Goal: Task Accomplishment & Management: Manage account settings

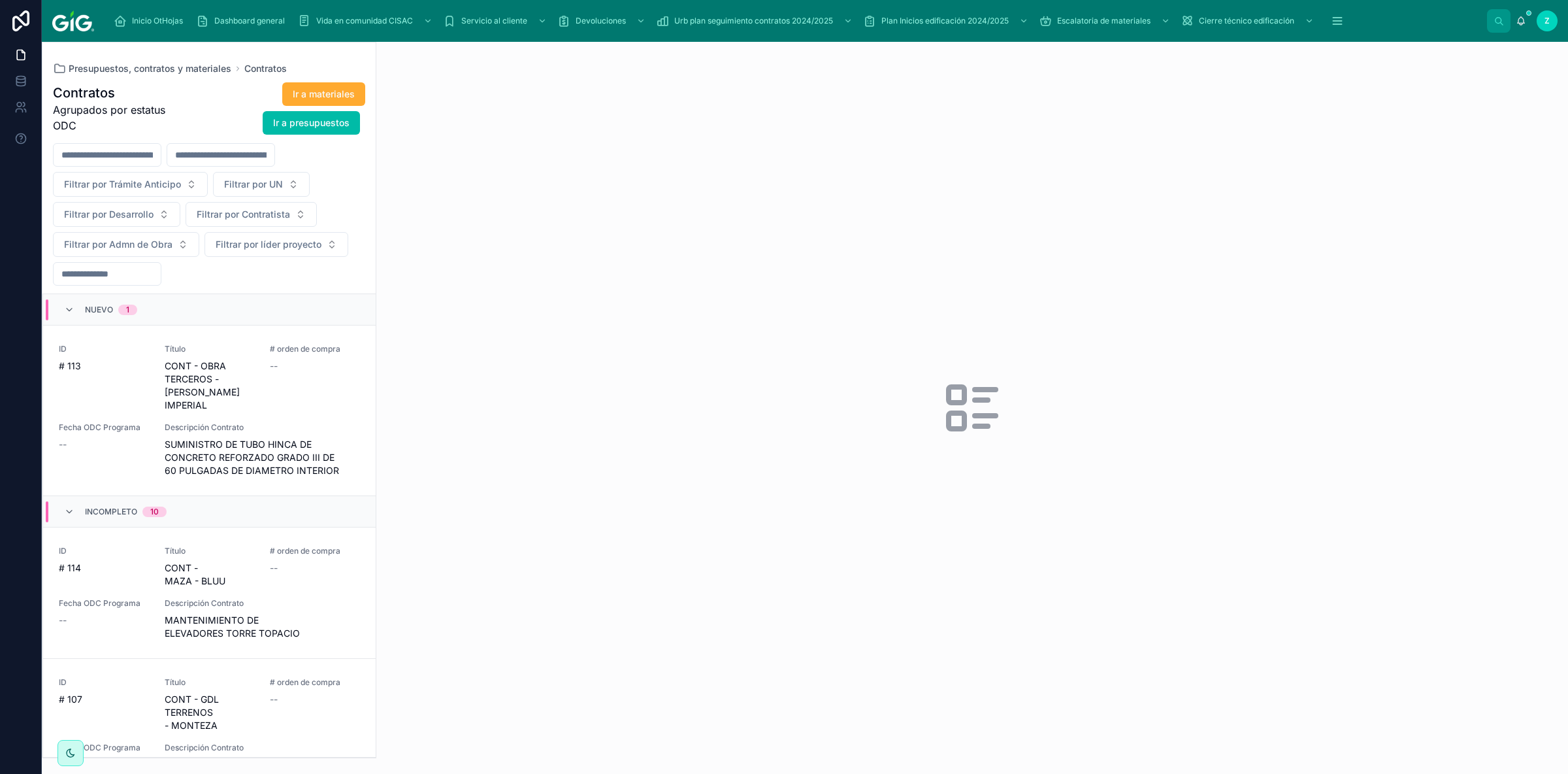
click at [237, 502] on div "Incompleto 10" at bounding box center [209, 512] width 333 height 31
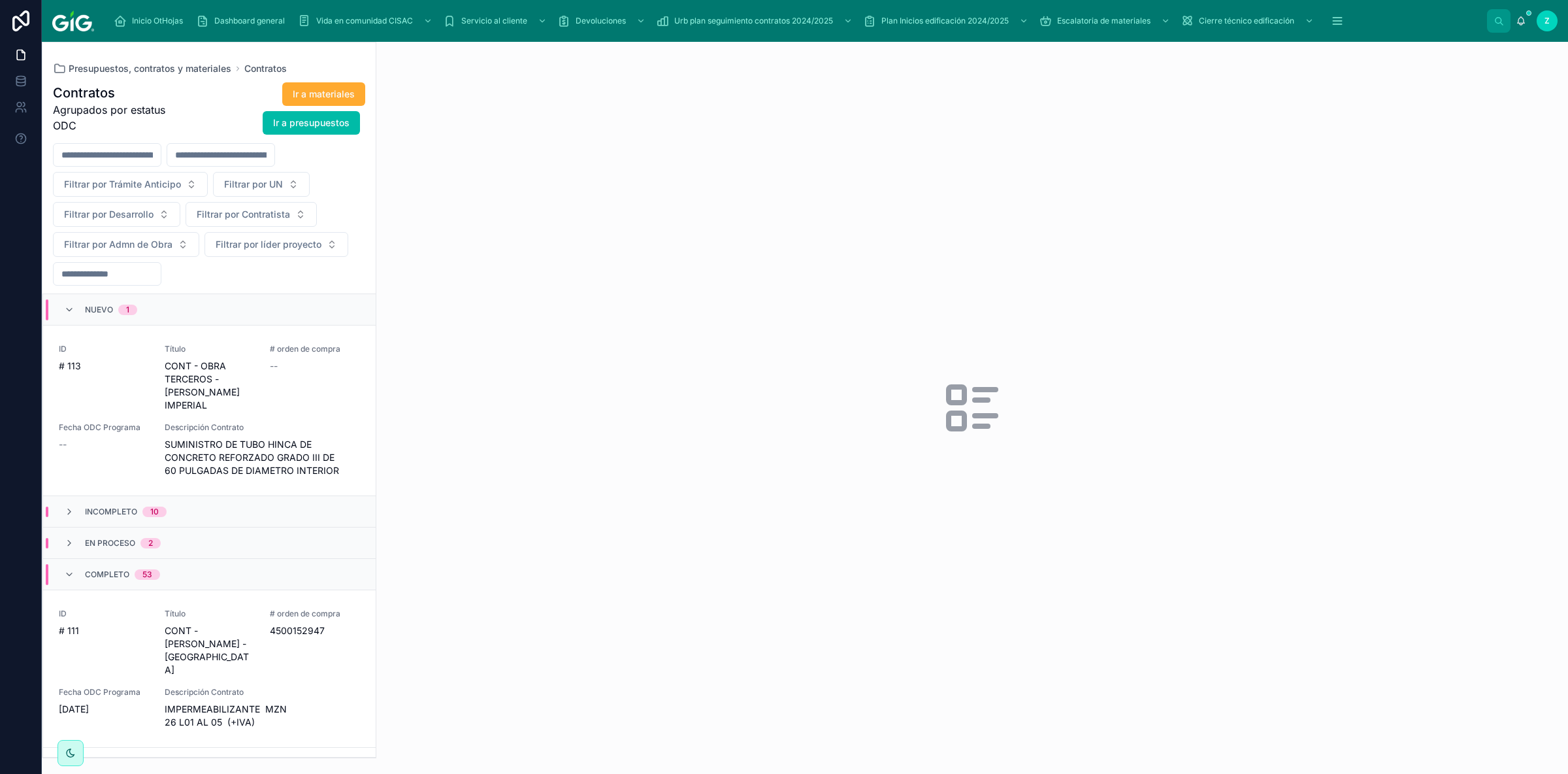
click at [266, 391] on div "ID # 113 Título CONT - OBRA TERCEROS - VALLE IMPERIAL # orden de compra -- Fech…" at bounding box center [209, 410] width 301 height 134
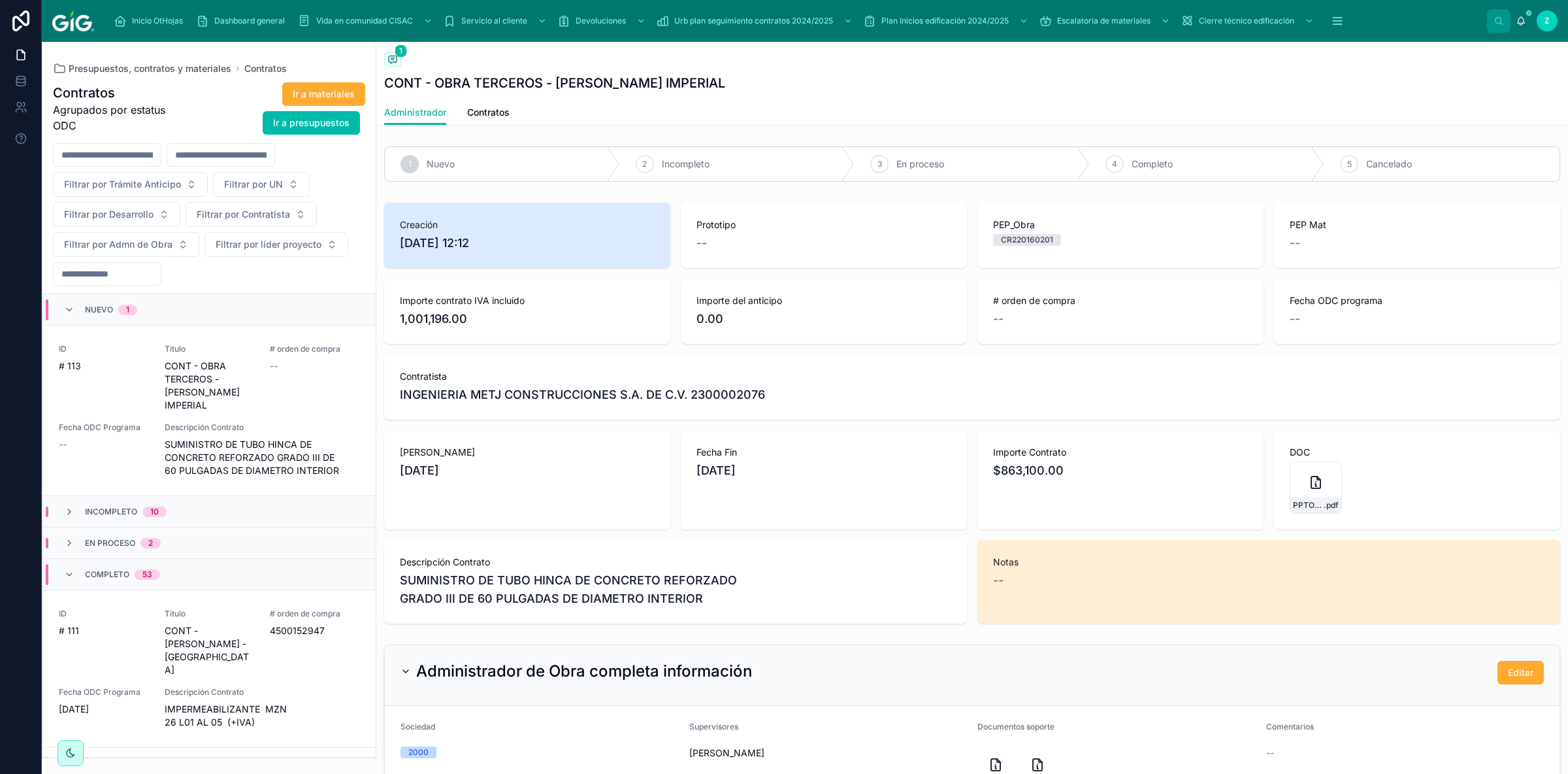
click at [104, 569] on span "Completo" at bounding box center [107, 574] width 45 height 10
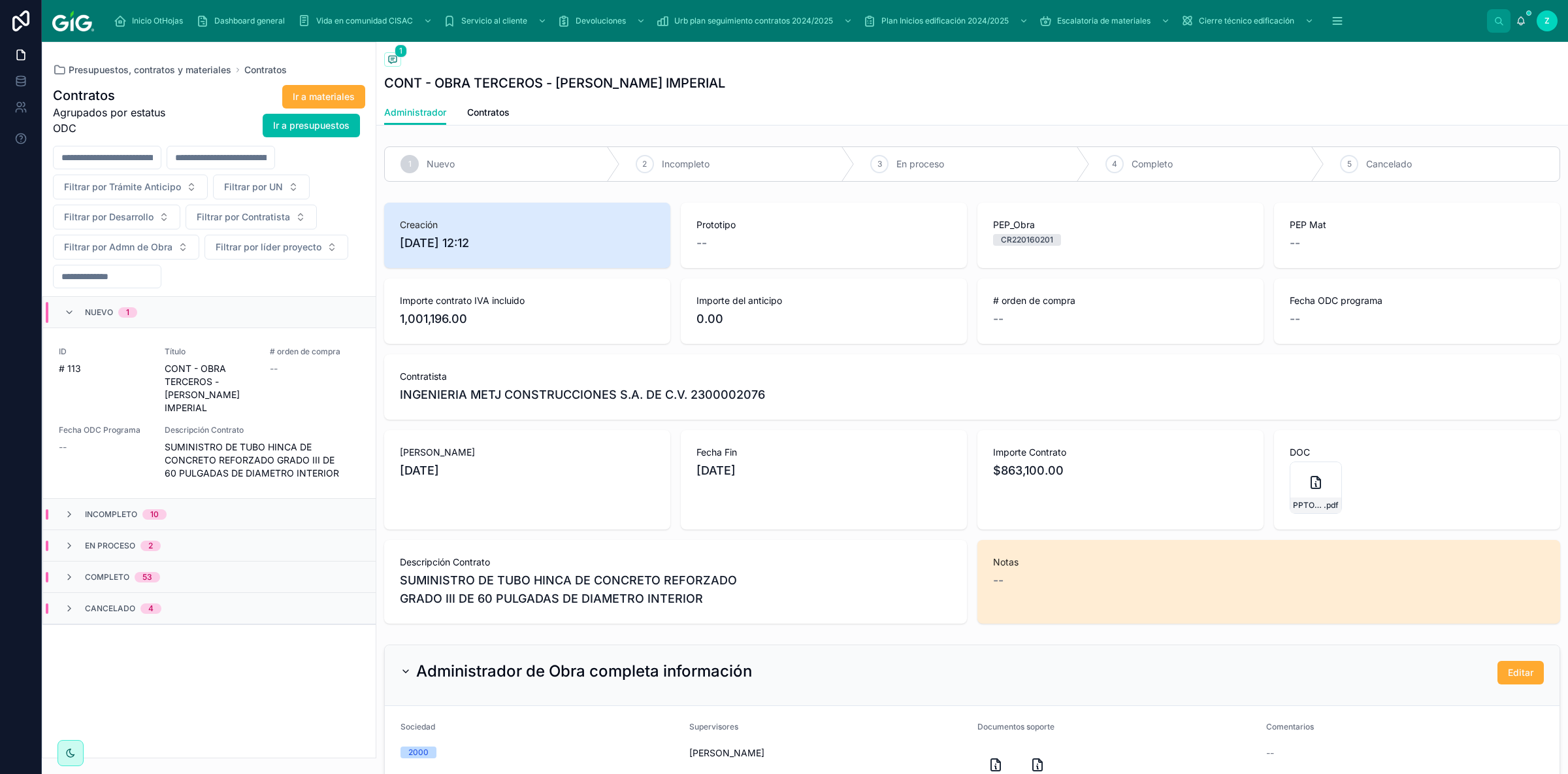
click at [198, 593] on div "Cancelado 4" at bounding box center [209, 608] width 333 height 31
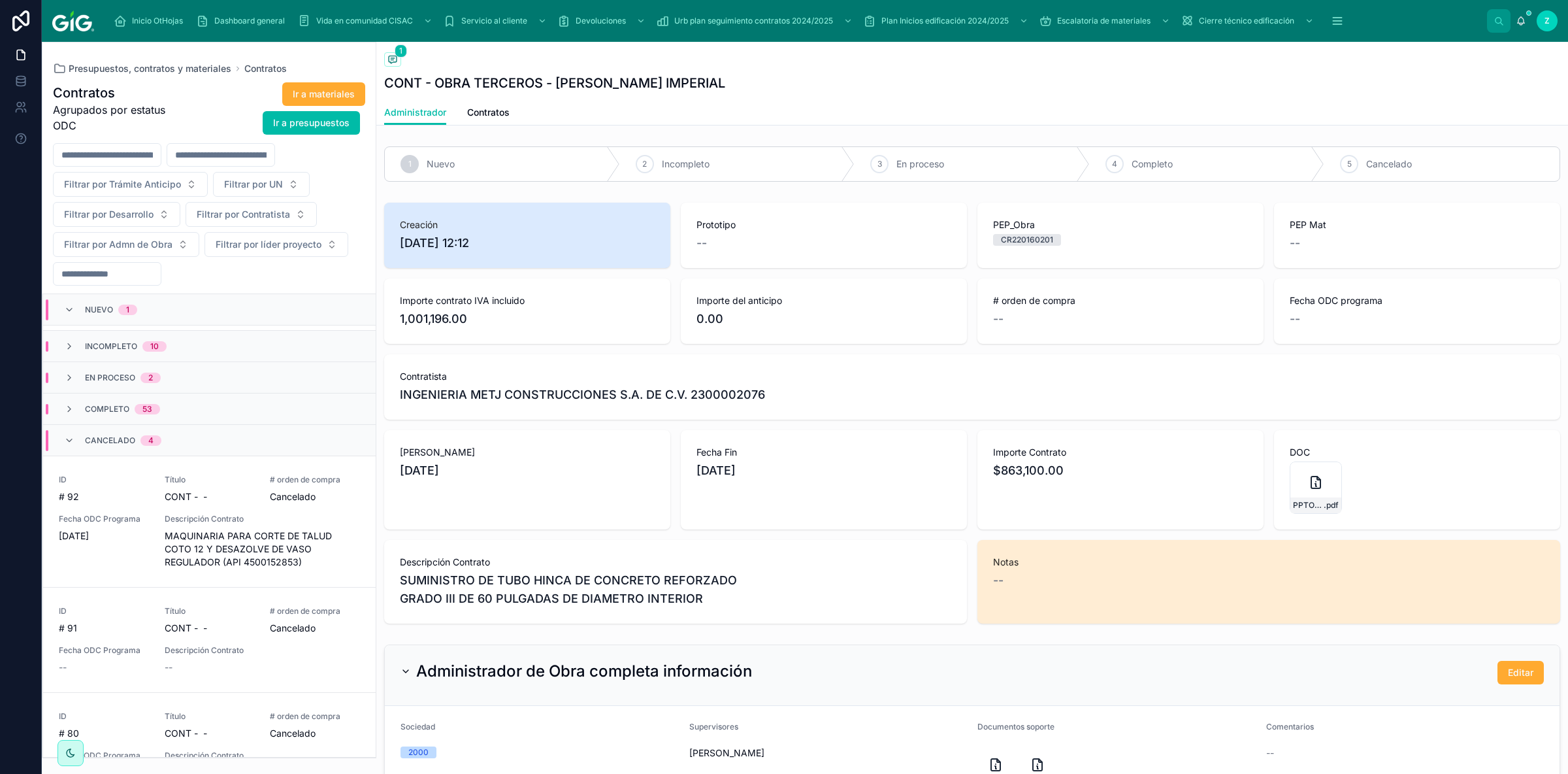
scroll to position [145, 0]
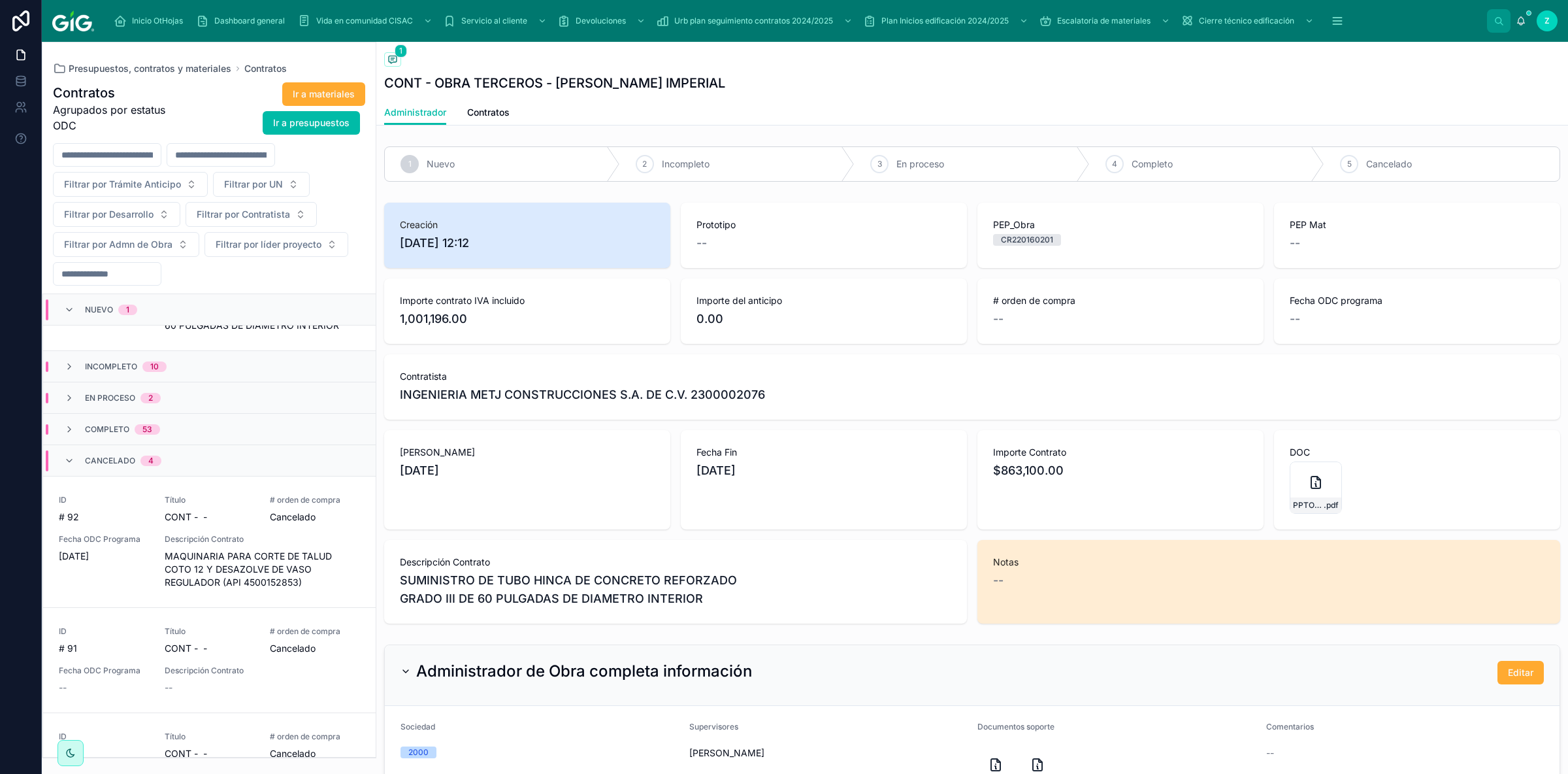
click at [165, 450] on div "Cancelado 4" at bounding box center [112, 460] width 129 height 21
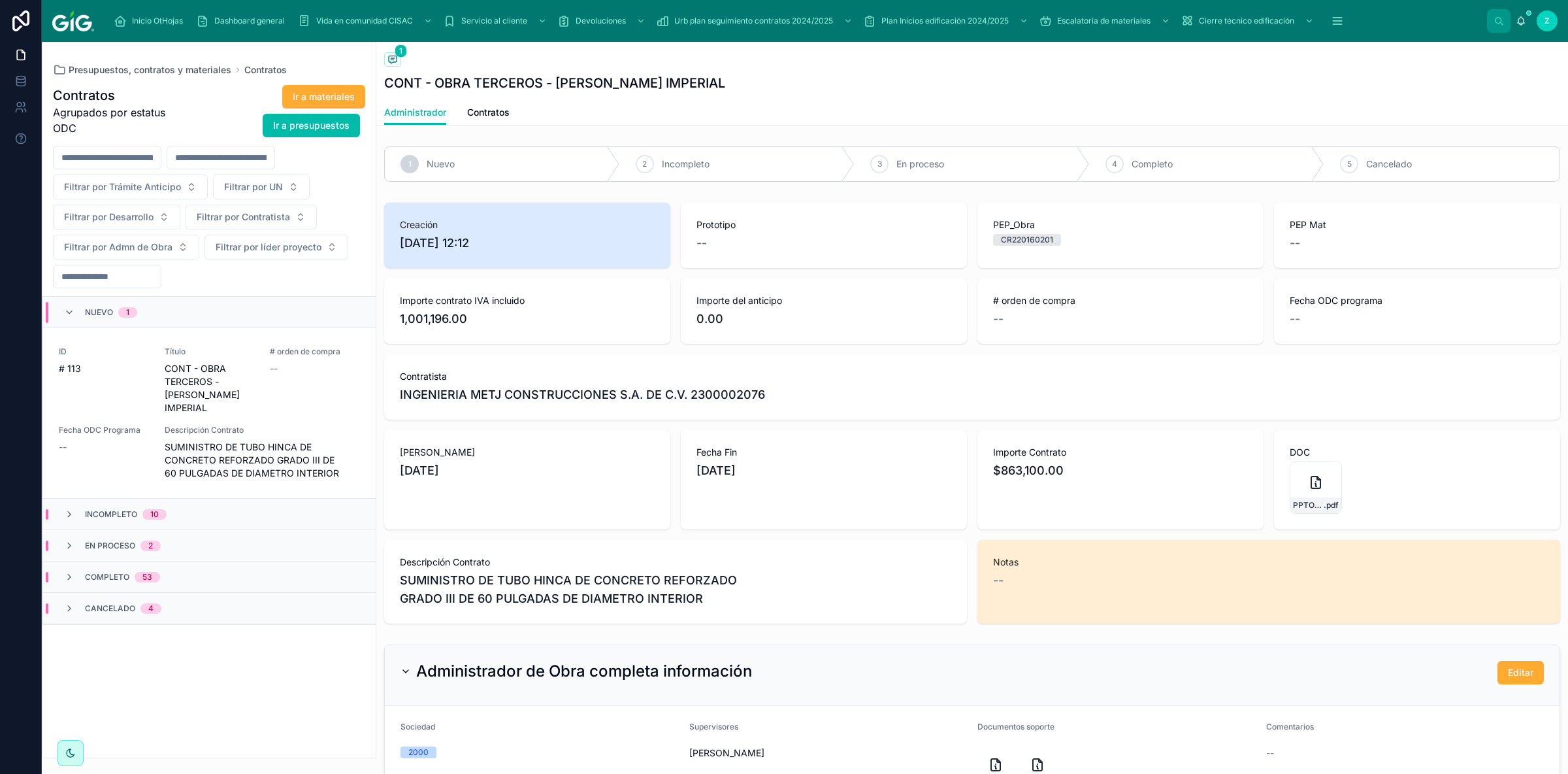
click at [241, 443] on span "SUMINISTRO DE TUBO HINCA DE CONCRETO REFORZADO GRADO III DE 60 PULGADAS DE DIAM…" at bounding box center [262, 460] width 195 height 39
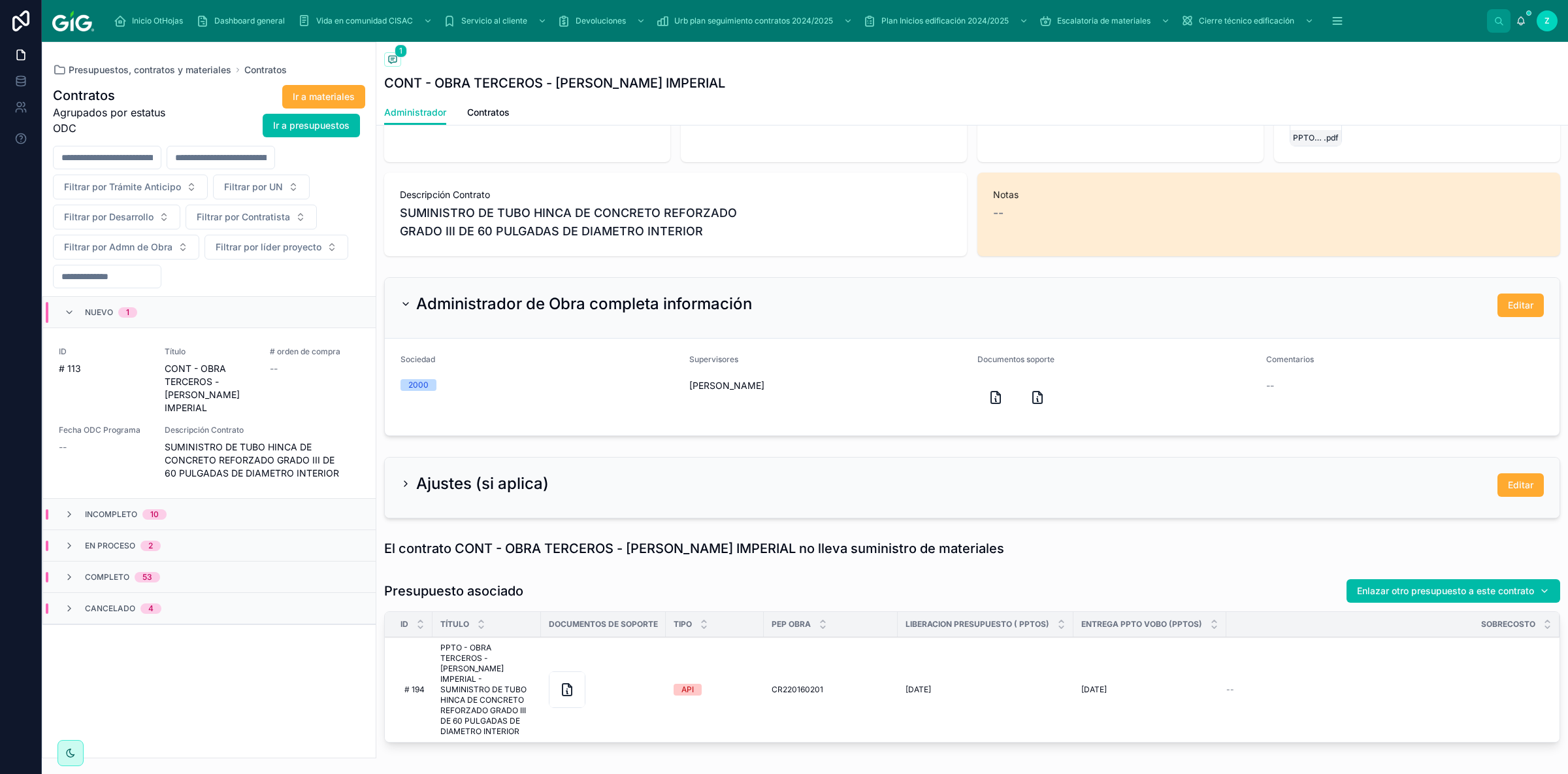
scroll to position [422, 0]
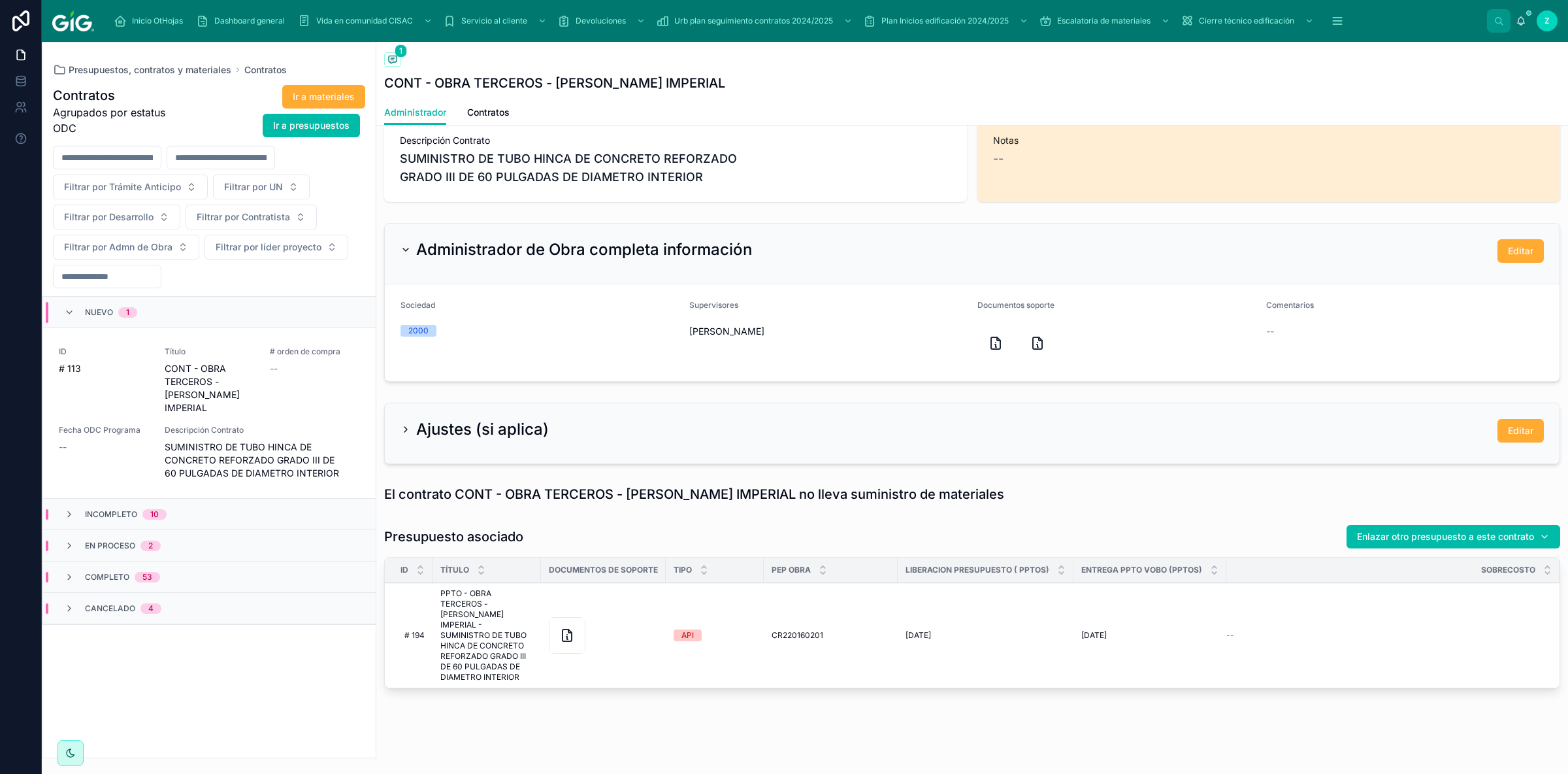
click at [495, 112] on span "Contratos" at bounding box center [488, 112] width 43 height 13
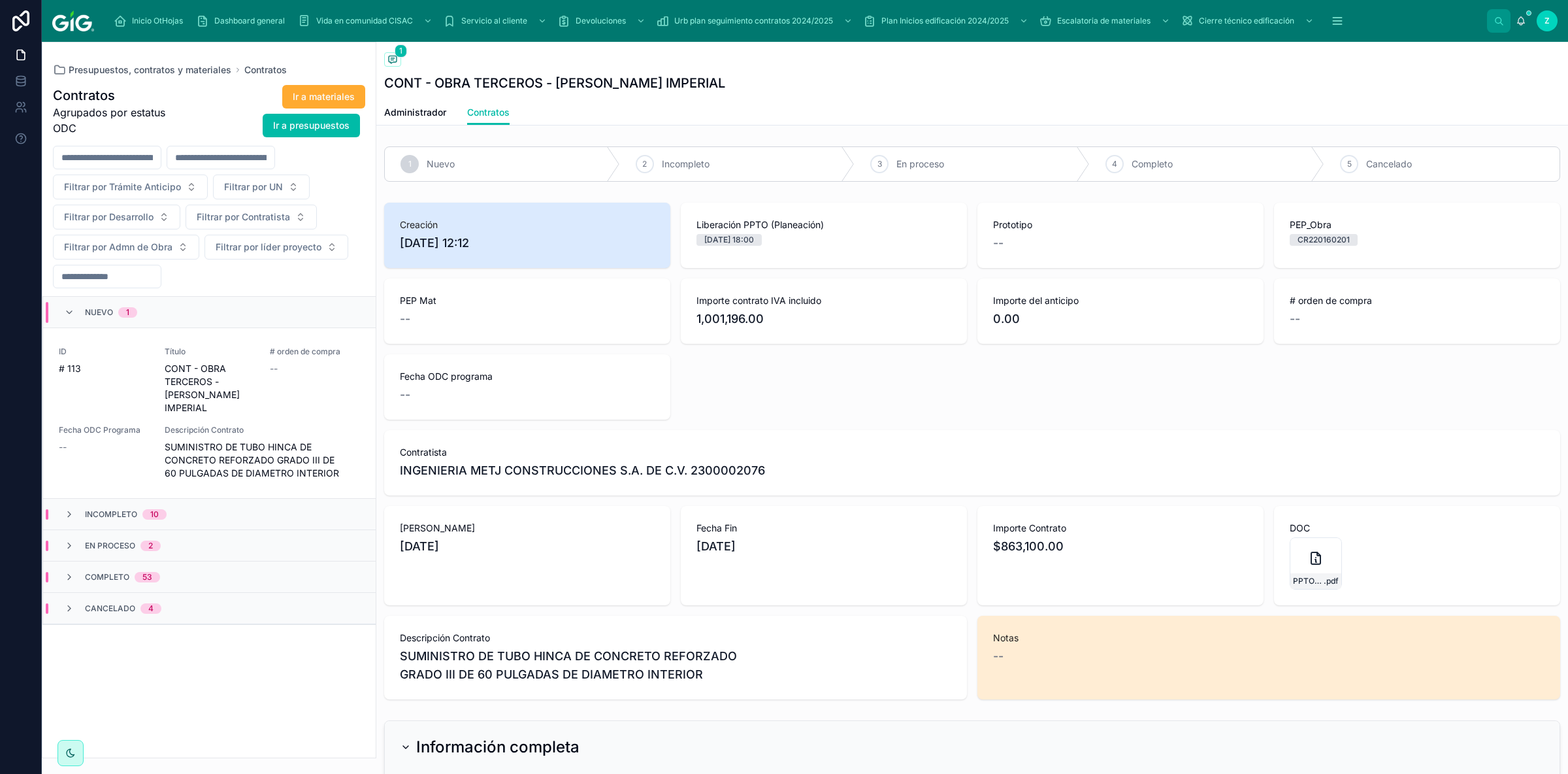
drag, startPoint x: 476, startPoint y: 246, endPoint x: 401, endPoint y: 246, distance: 75.0
click at [401, 246] on span "8/10/2025 12:12" at bounding box center [527, 243] width 255 height 18
copy span "8/10/2025 12:12"
drag, startPoint x: 551, startPoint y: 228, endPoint x: 515, endPoint y: 243, distance: 39.0
click at [548, 228] on span "Creación" at bounding box center [527, 224] width 255 height 13
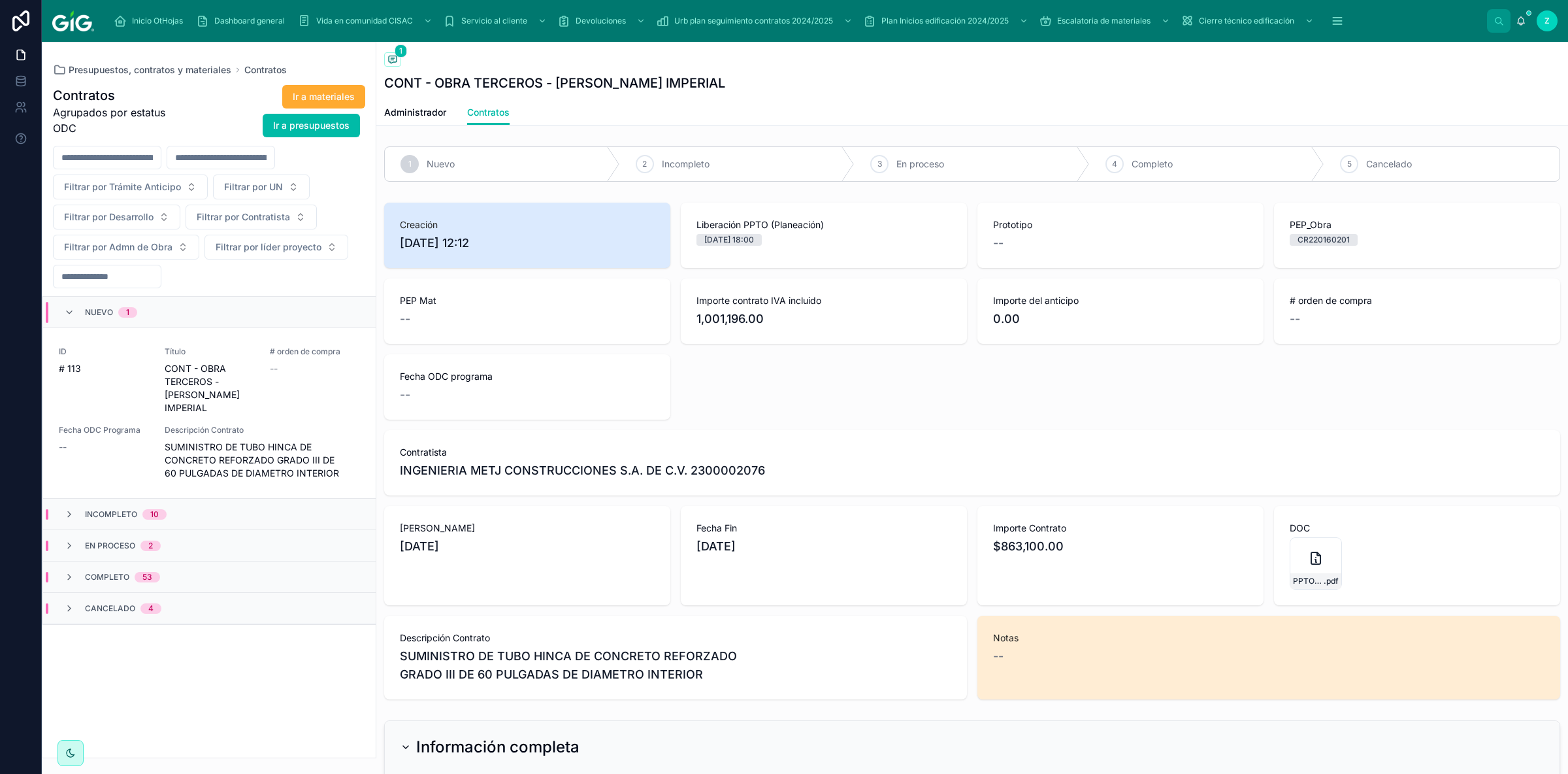
drag, startPoint x: 503, startPoint y: 245, endPoint x: 403, endPoint y: 243, distance: 100.0
click at [403, 243] on span "8/10/2025 12:12" at bounding box center [527, 243] width 255 height 18
copy span "8/10/2025 12:12"
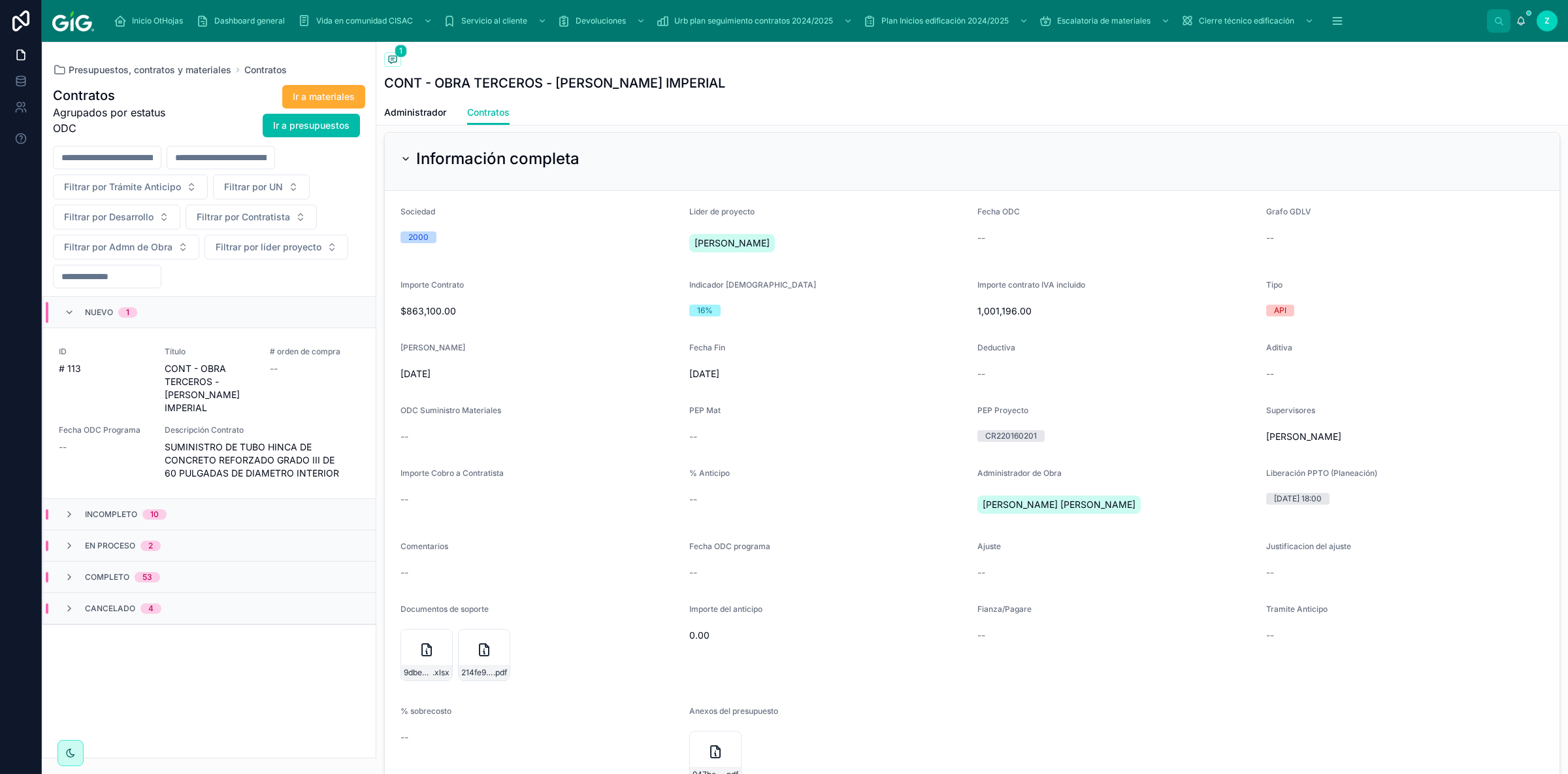
scroll to position [735, 0]
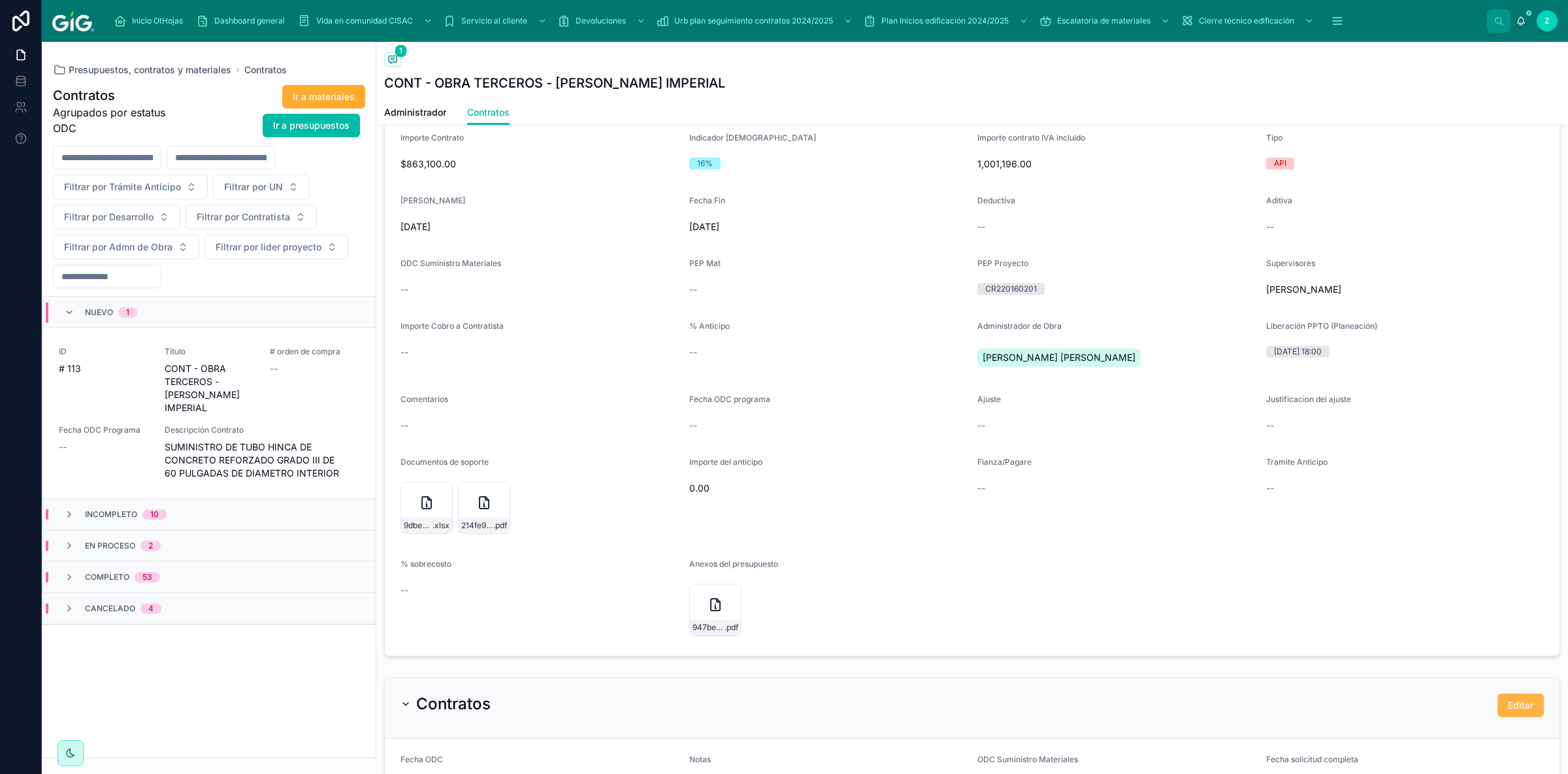
click at [1539, 712] on button "Editar" at bounding box center [1521, 705] width 46 height 24
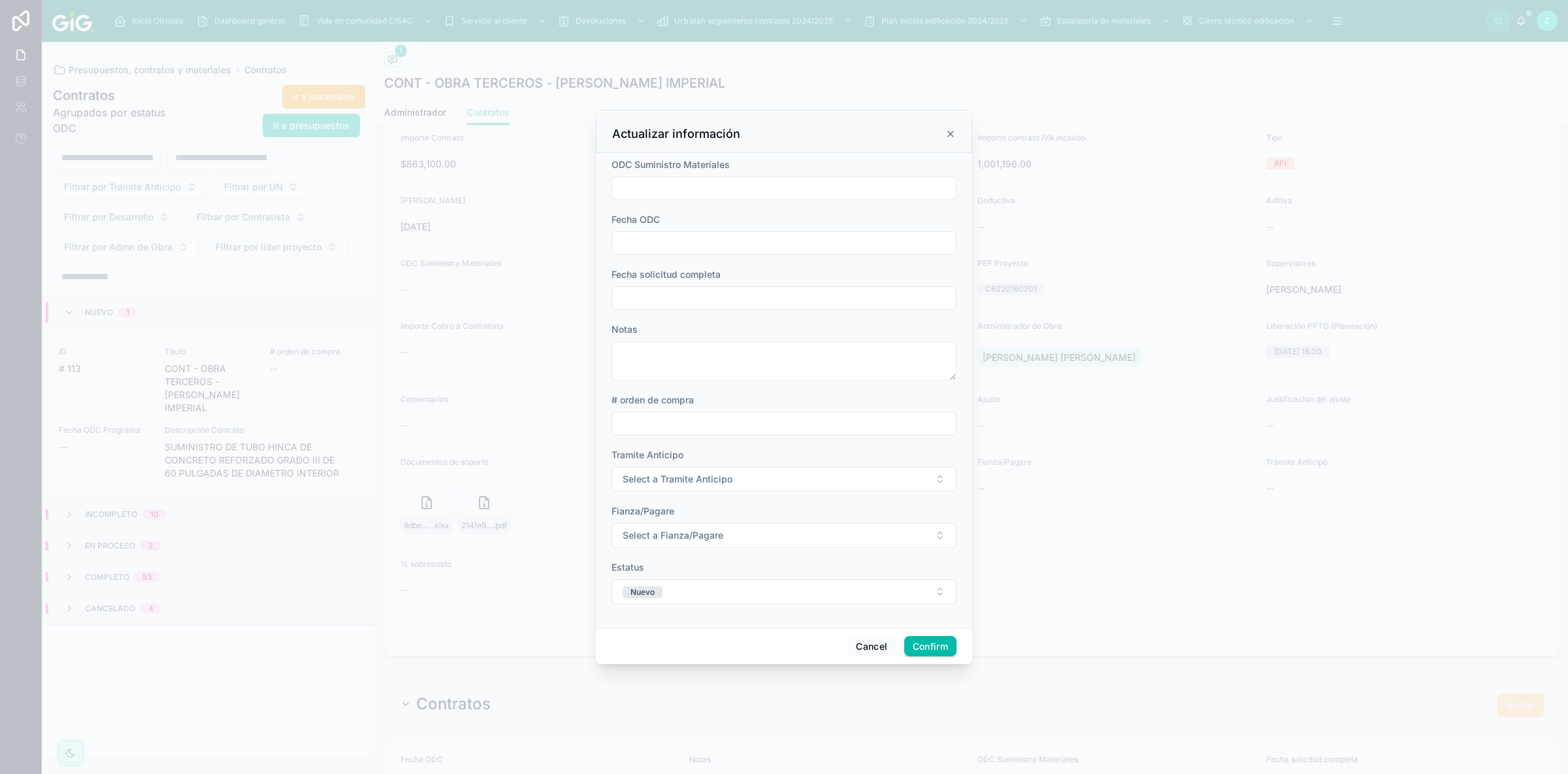
click at [657, 298] on input "text" at bounding box center [783, 298] width 344 height 18
paste input "**********"
type input "**********"
type input "**"
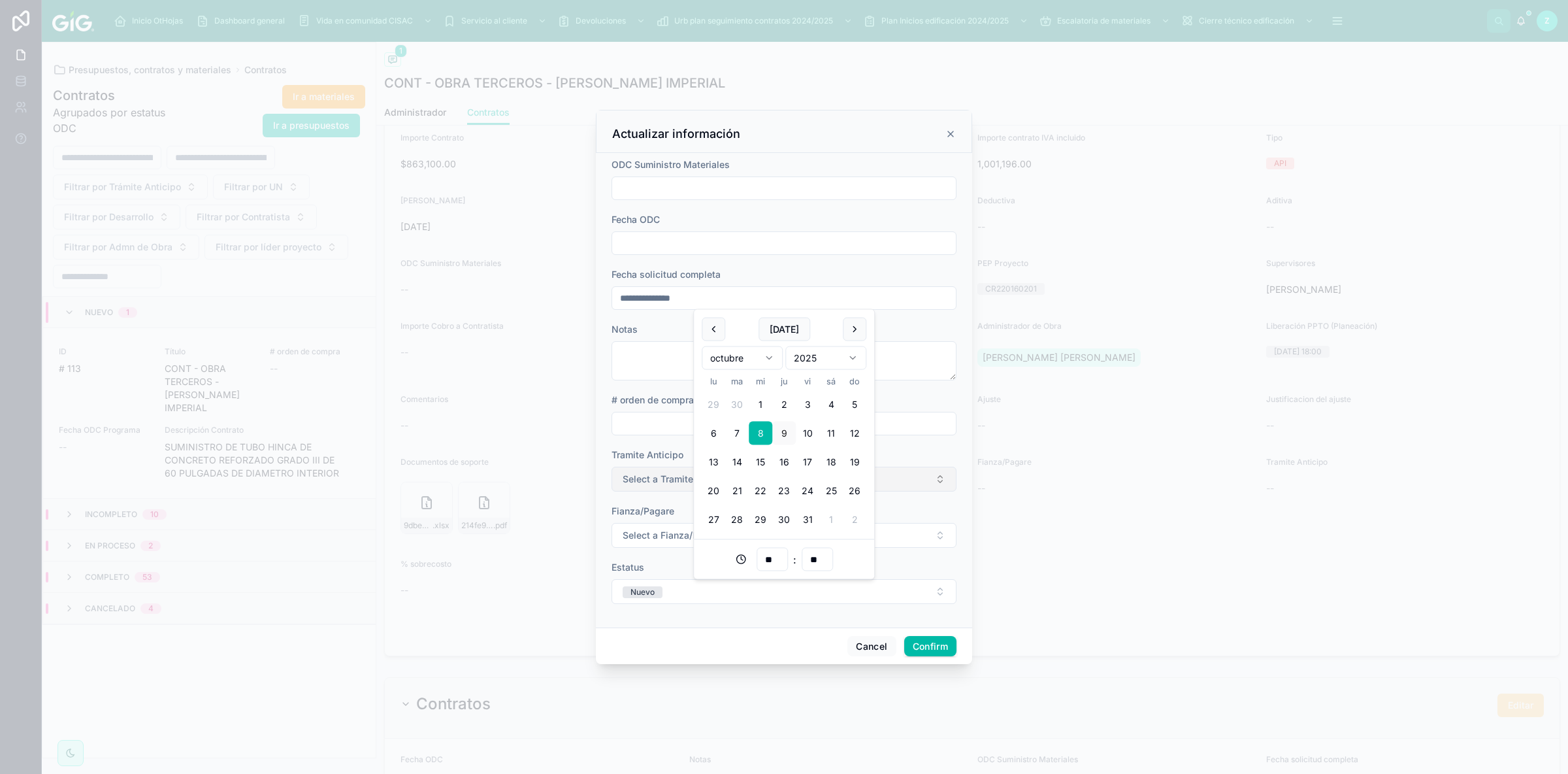
type input "**********"
click at [654, 487] on button "Select a Tramite Anticipo" at bounding box center [783, 478] width 345 height 25
click at [711, 529] on div "N/A" at bounding box center [713, 530] width 14 height 12
click at [644, 533] on span "Select a Fianza/Pagare" at bounding box center [673, 535] width 100 height 13
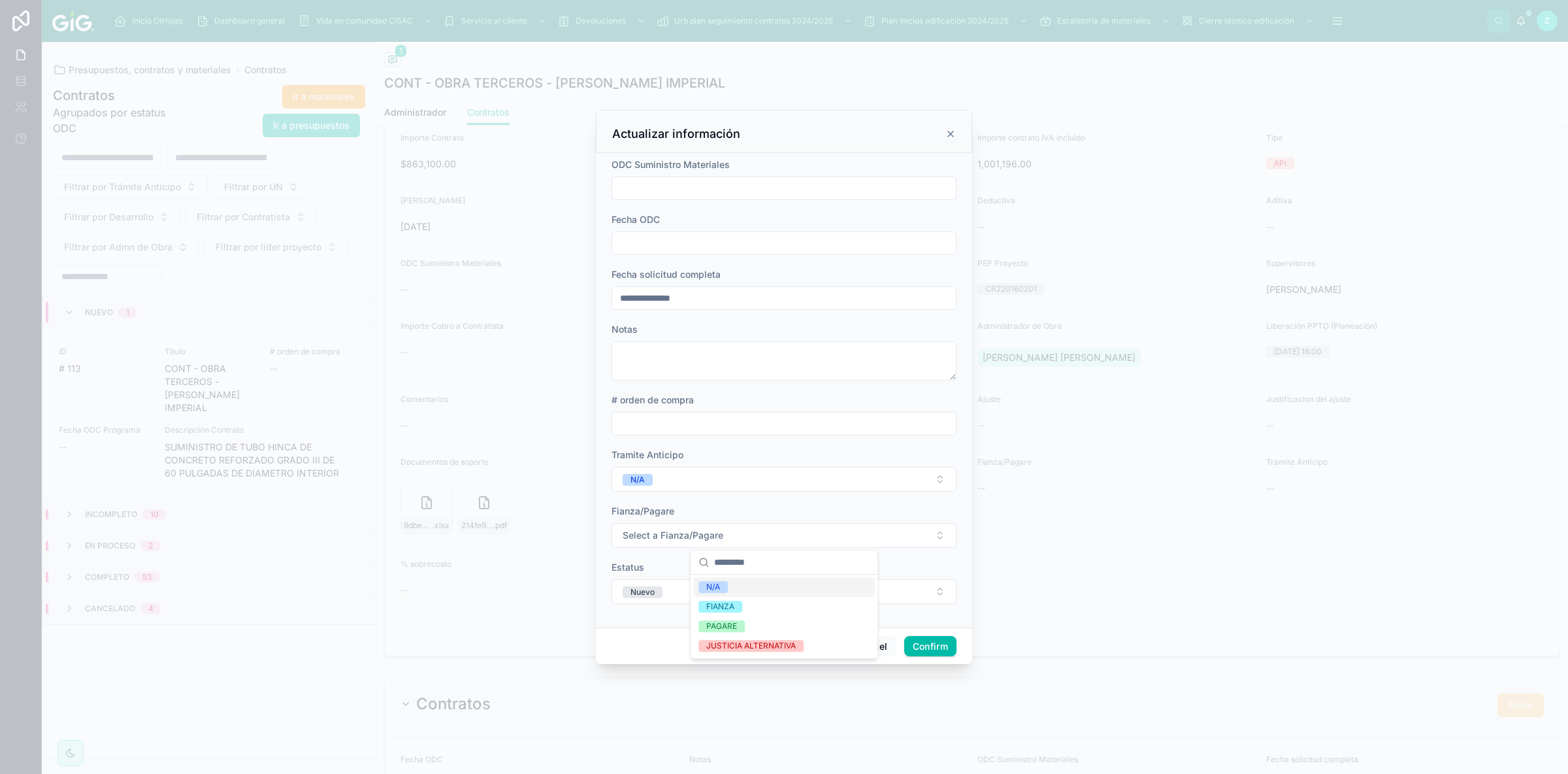
click at [728, 587] on span "N/A" at bounding box center [713, 586] width 29 height 12
click at [659, 594] on span "Nuevo" at bounding box center [642, 592] width 40 height 12
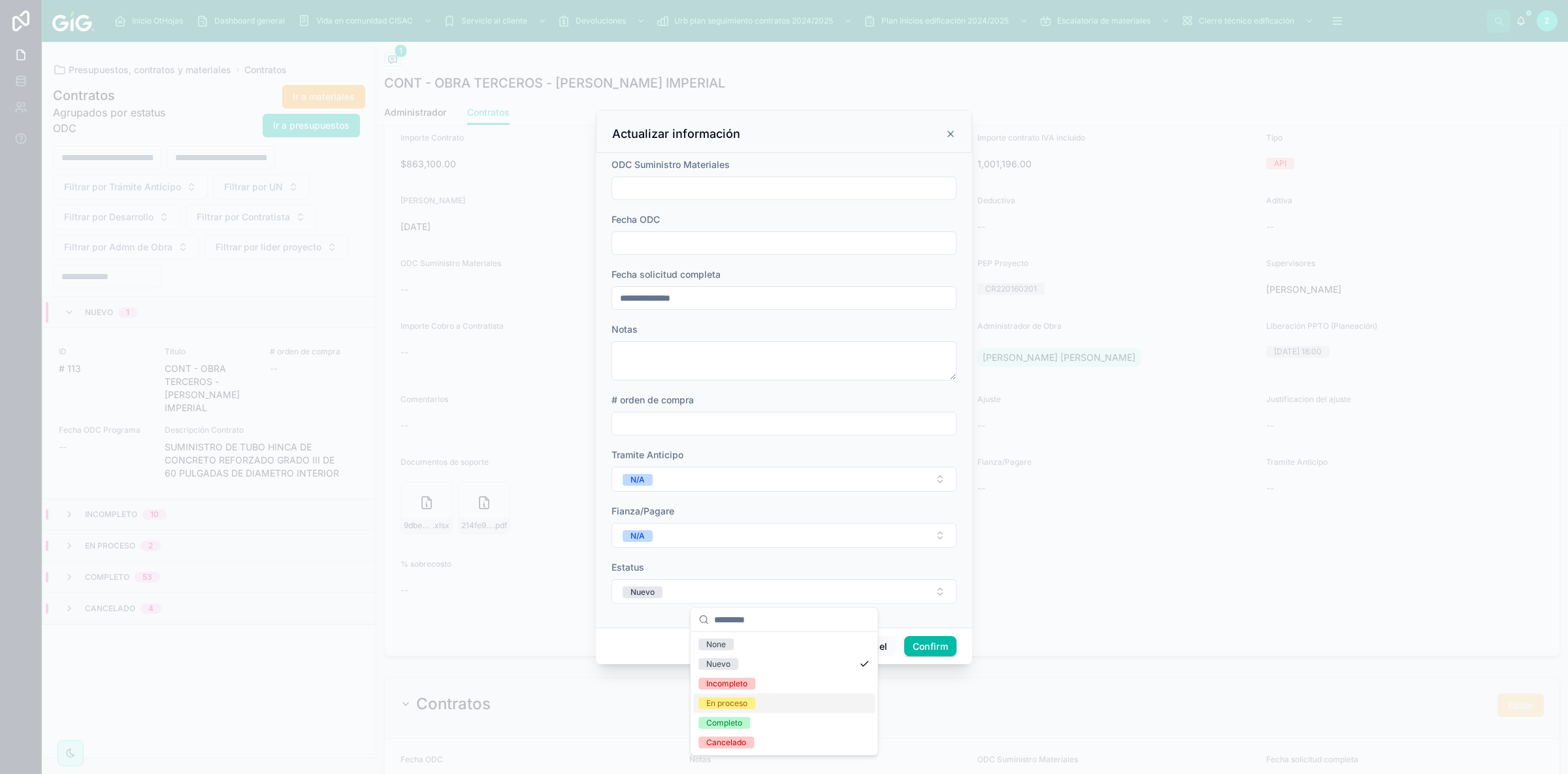
click at [731, 702] on div "En proceso" at bounding box center [726, 703] width 41 height 12
click at [945, 653] on button "Confirm" at bounding box center [930, 646] width 52 height 21
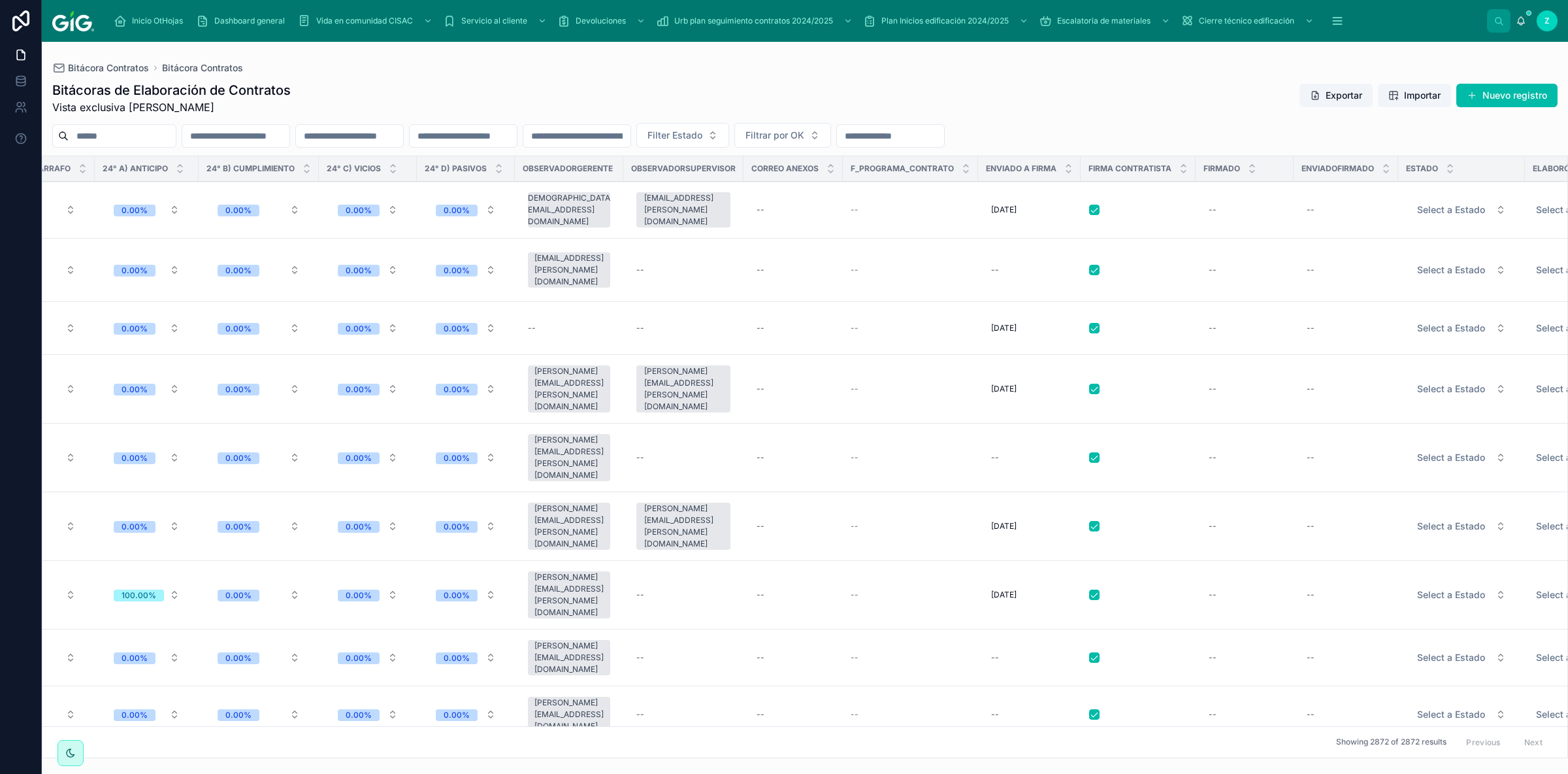
scroll to position [0, 5508]
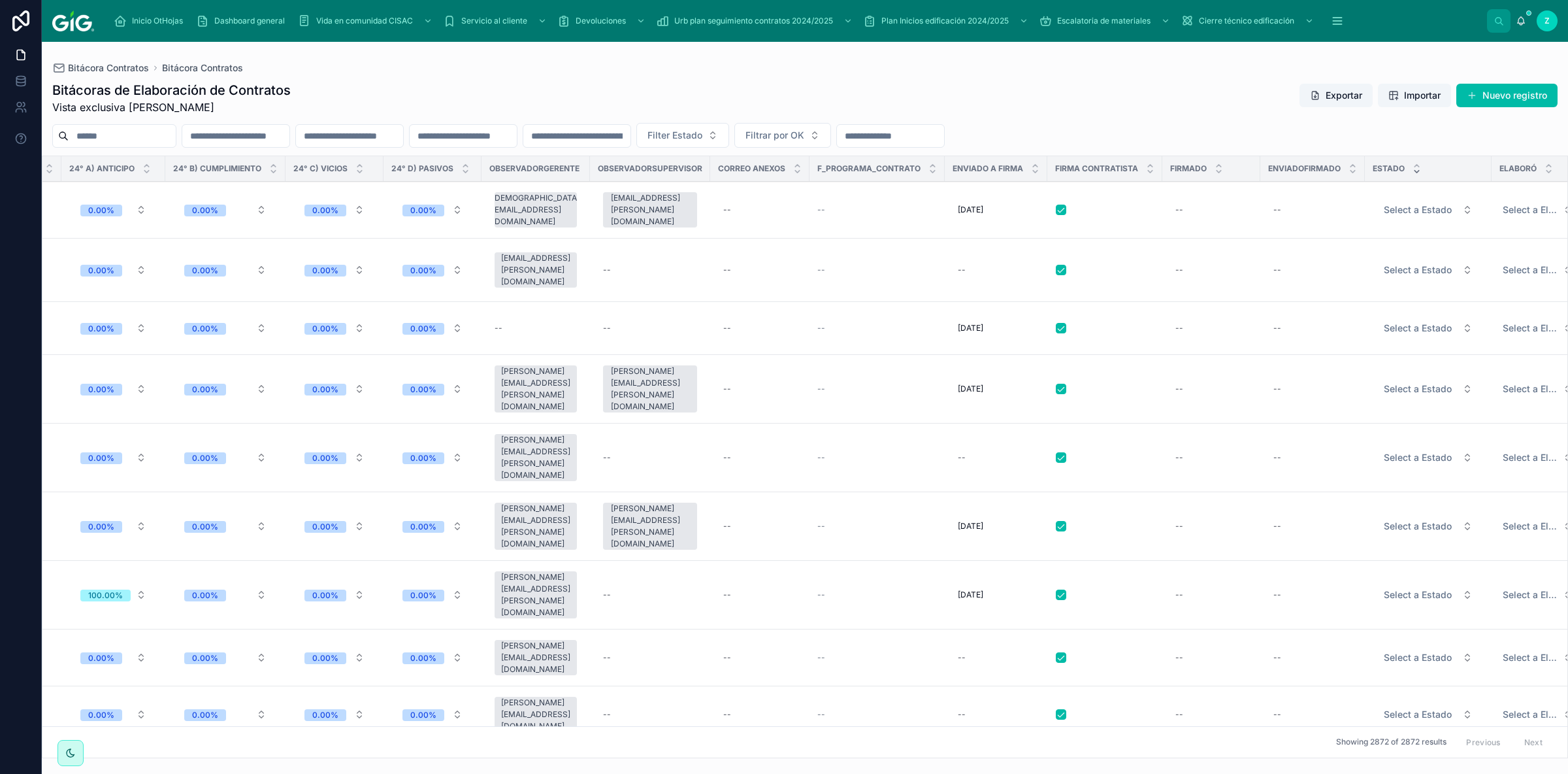
click at [1414, 173] on icon at bounding box center [1416, 171] width 5 height 2
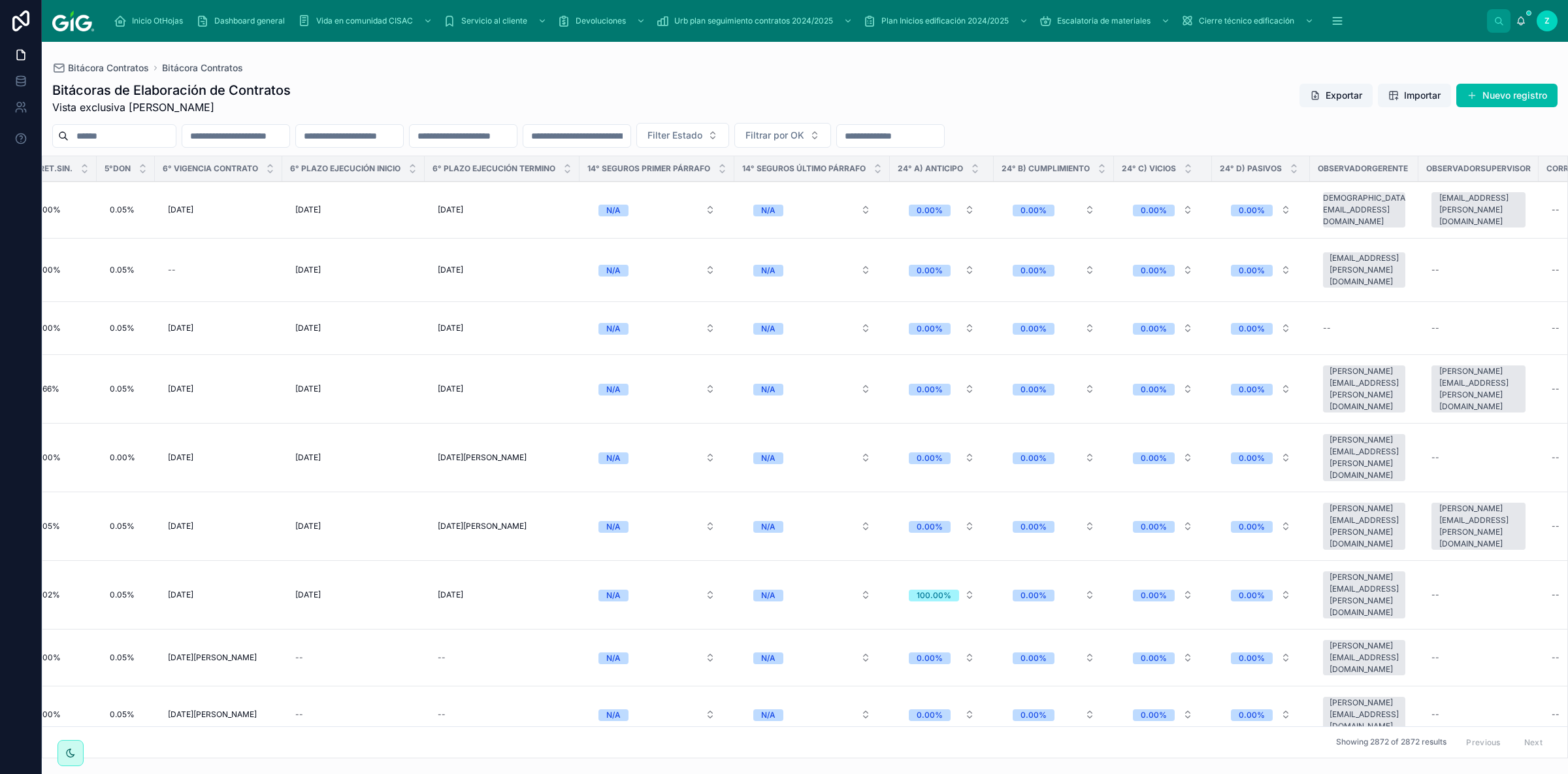
scroll to position [0, 5514]
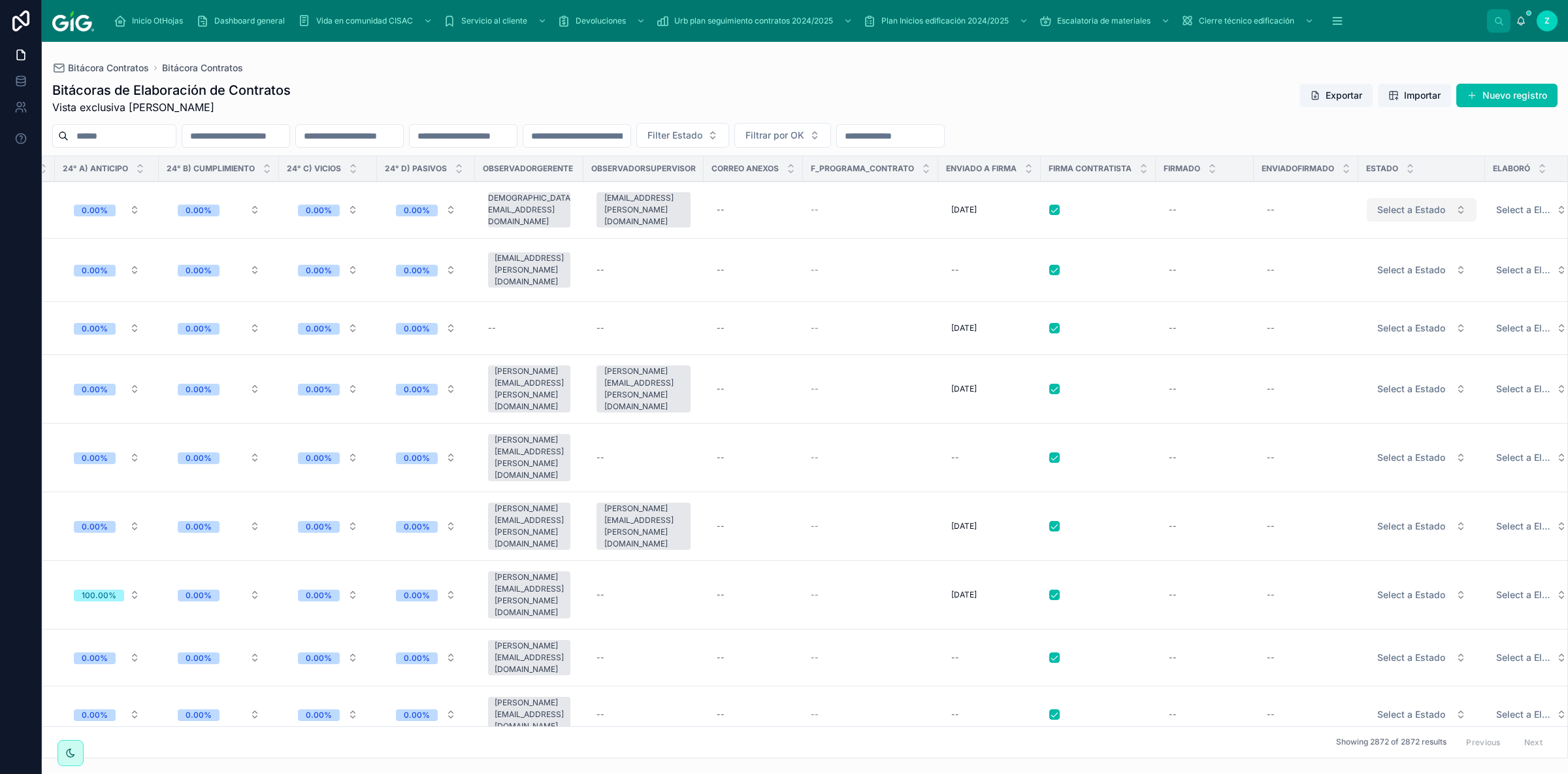
click at [1421, 214] on button "Select a Estado" at bounding box center [1422, 209] width 110 height 24
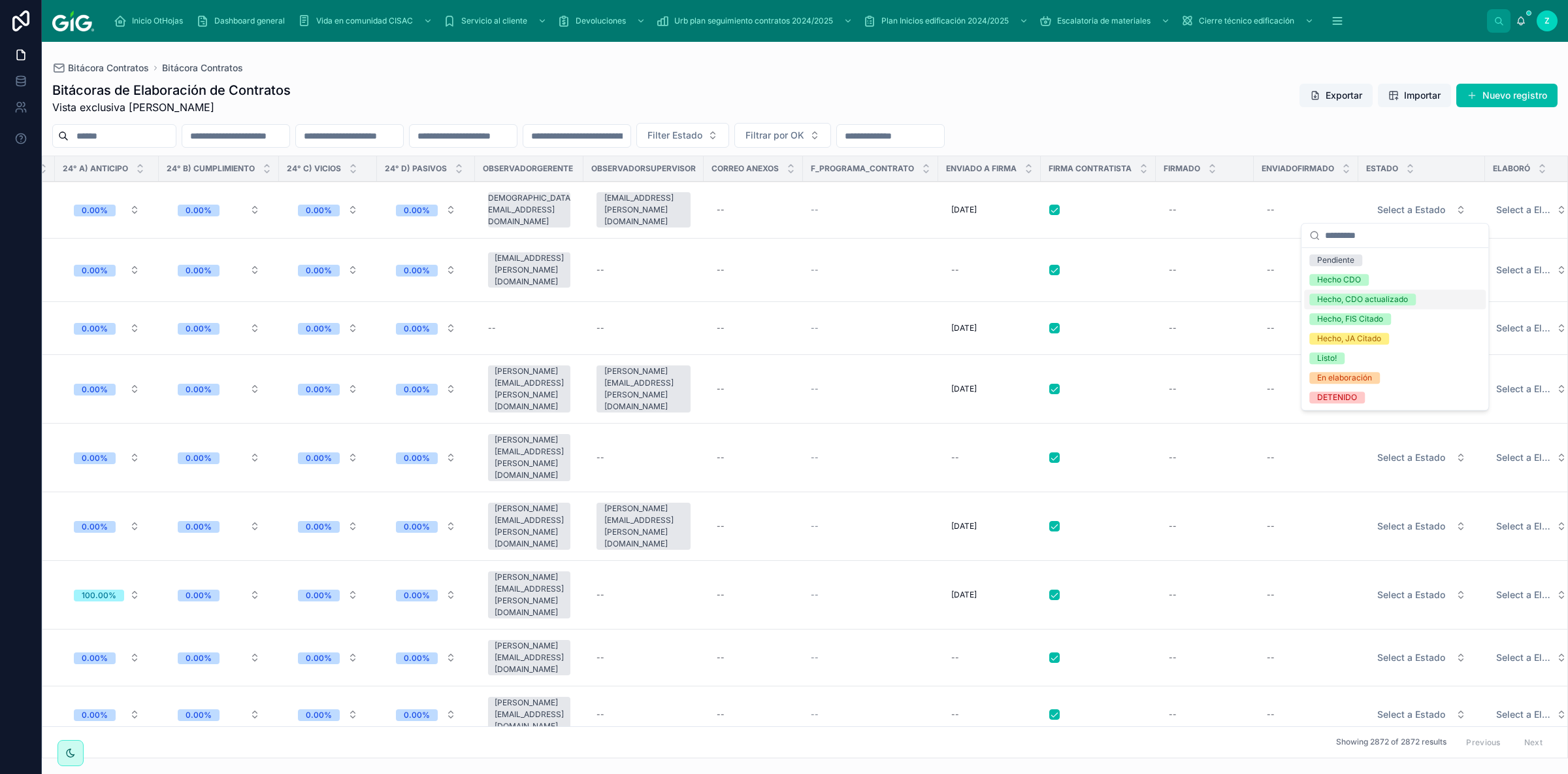
click at [1229, 74] on div "Bitácoras de Elaboración de Contratos Vista exclusiva [PERSON_NAME] Exportar Im…" at bounding box center [805, 415] width 1526 height 685
click at [113, 136] on input "text" at bounding box center [122, 136] width 107 height 18
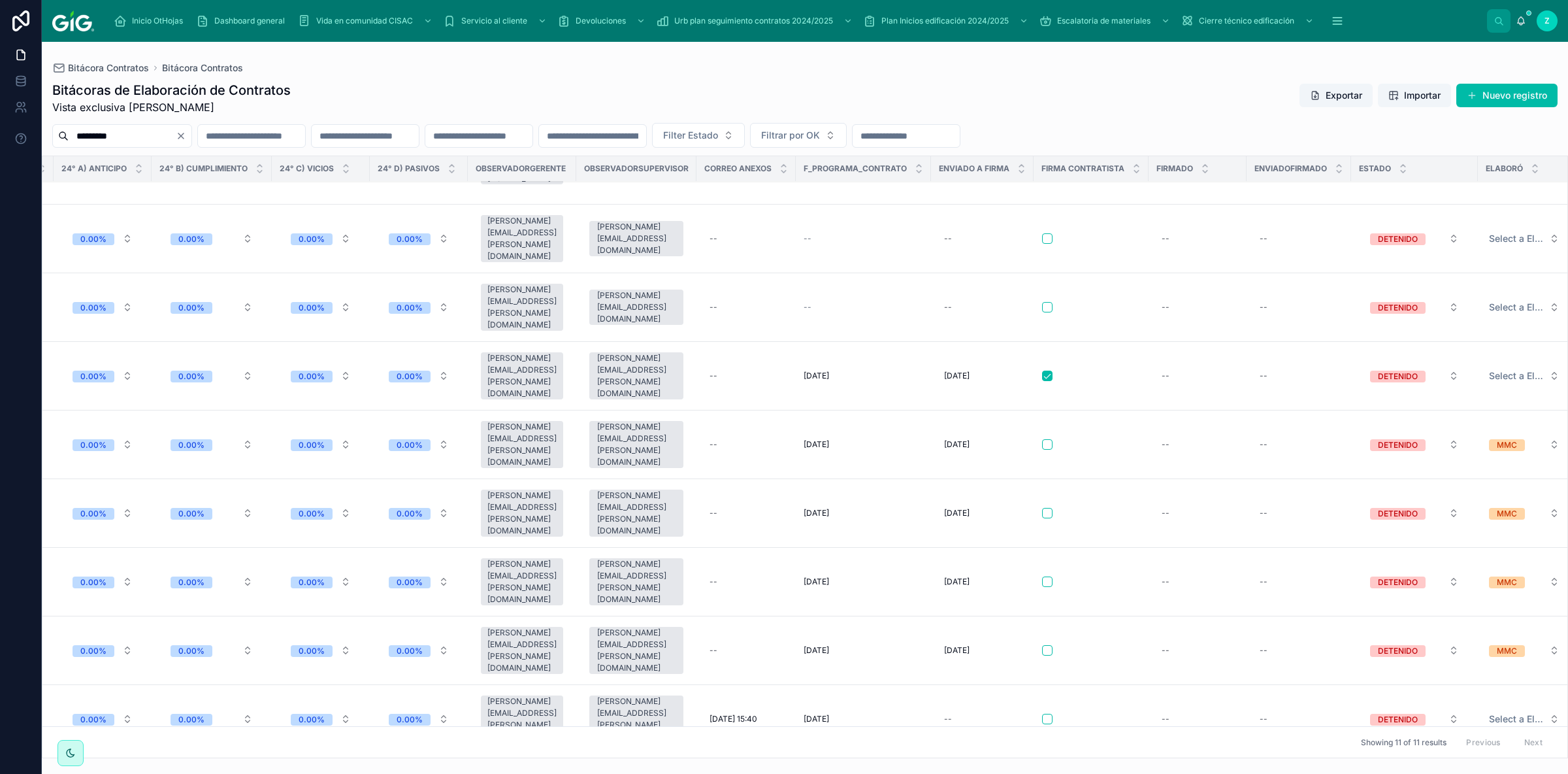
scroll to position [0, 5516]
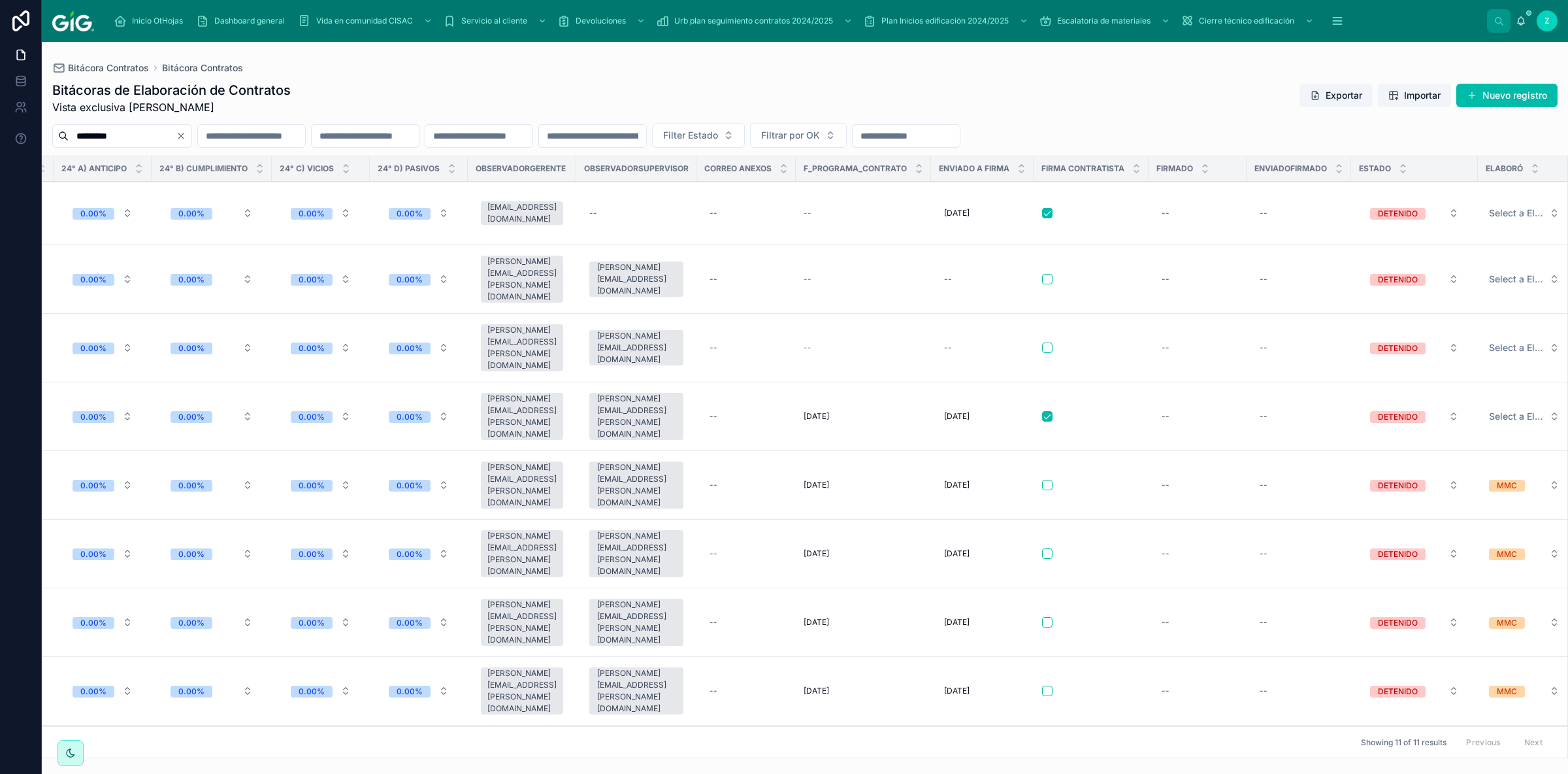
type input "*********"
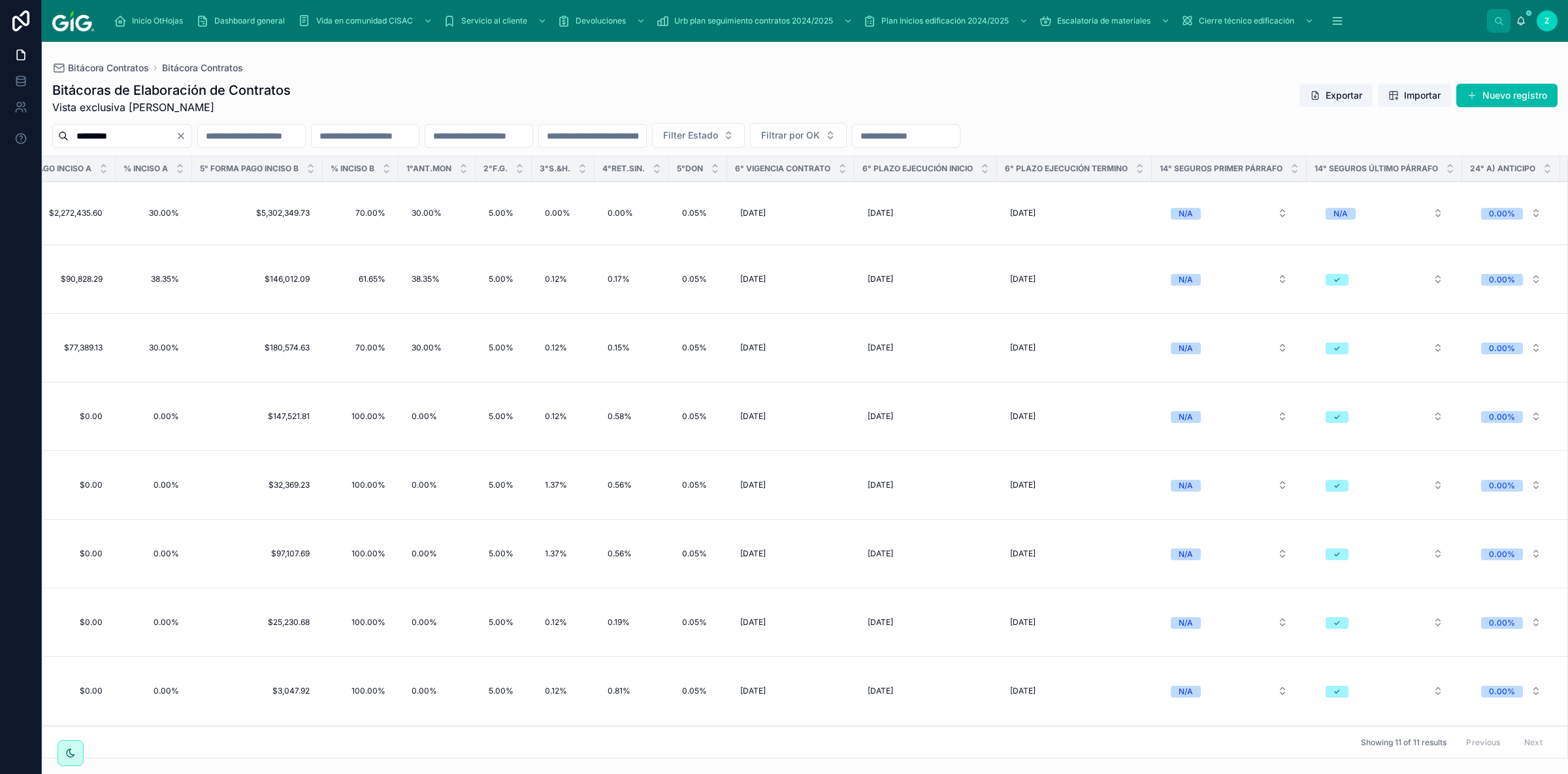
scroll to position [0, 4133]
